Goal: Transaction & Acquisition: Purchase product/service

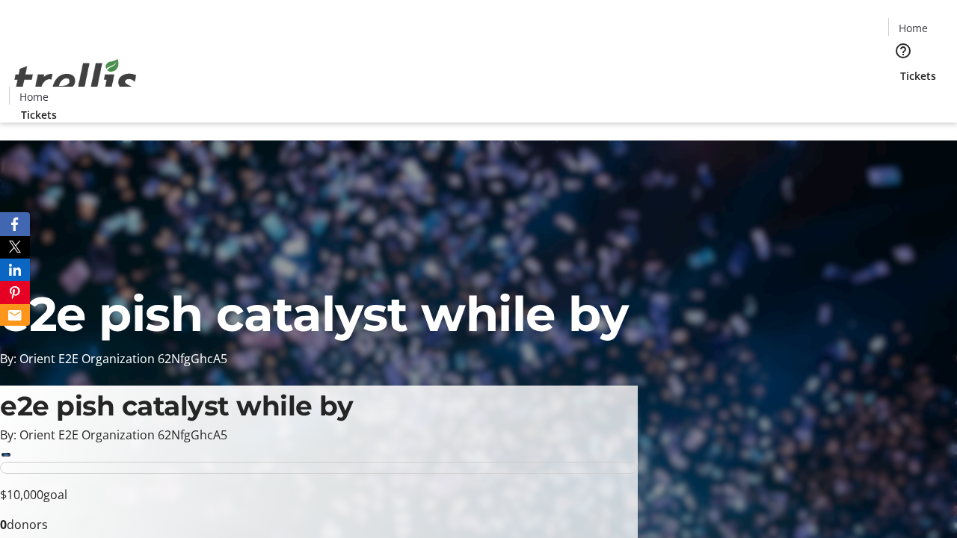
click at [900, 68] on span "Tickets" at bounding box center [918, 76] width 36 height 16
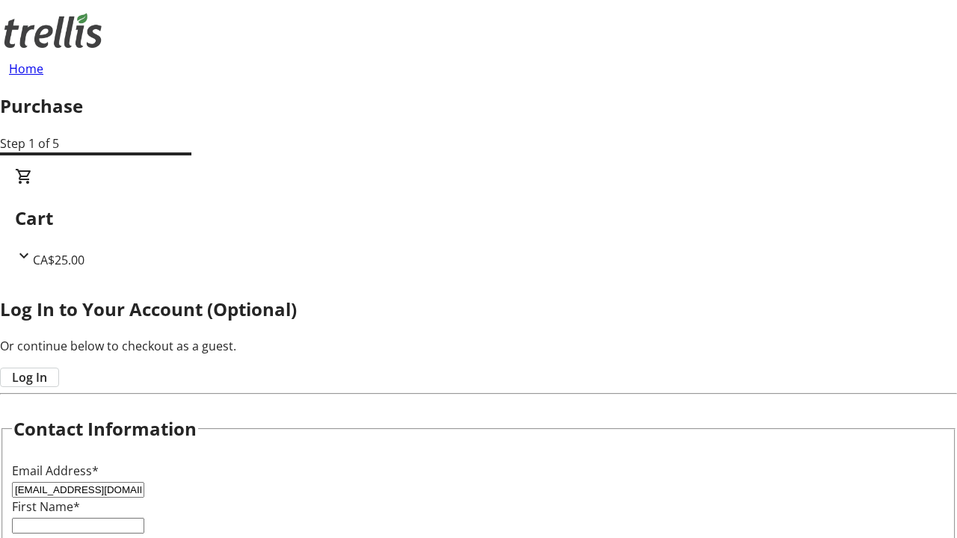
type input "[EMAIL_ADDRESS][DOMAIN_NAME]"
type input "[PERSON_NAME]"
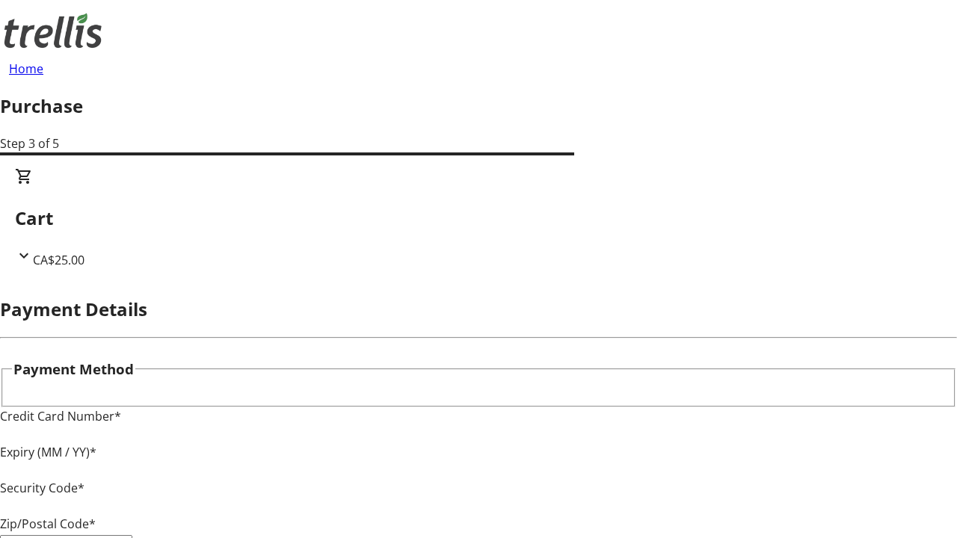
type input "V1Y 0C2"
